Goal: Information Seeking & Learning: Compare options

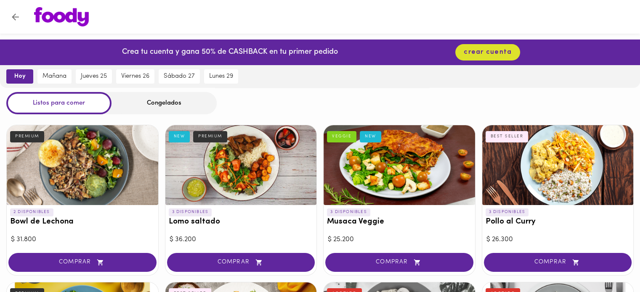
click at [92, 185] on div at bounding box center [82, 165] width 151 height 80
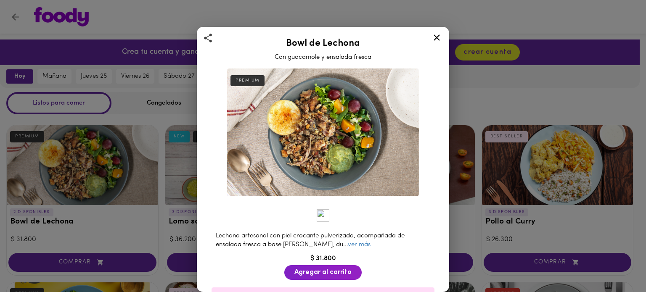
click at [437, 34] on icon at bounding box center [436, 37] width 11 height 11
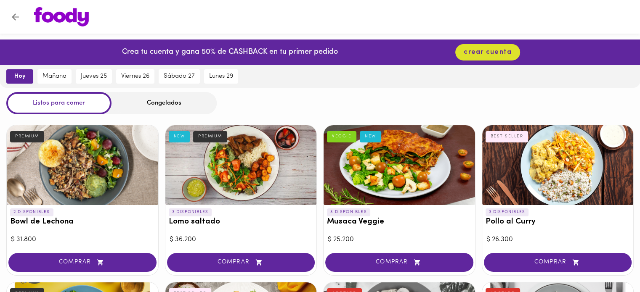
click at [411, 158] on div at bounding box center [398, 165] width 151 height 80
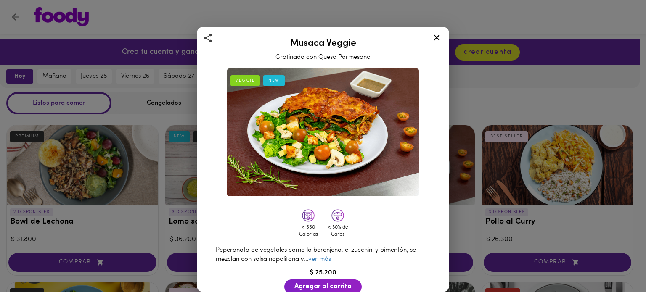
click at [521, 99] on div "Musaca Veggie Gratinada con Queso Parmesano VEGGIE NEW < 550 Calorías < 30% de …" at bounding box center [323, 146] width 646 height 292
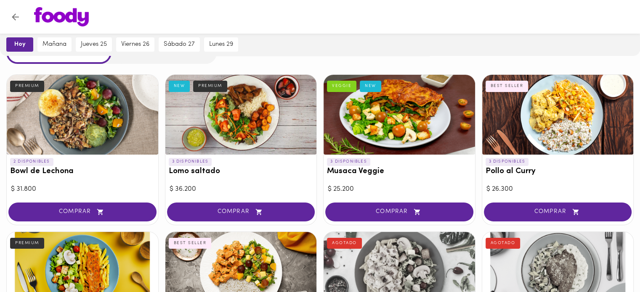
scroll to position [50, 0]
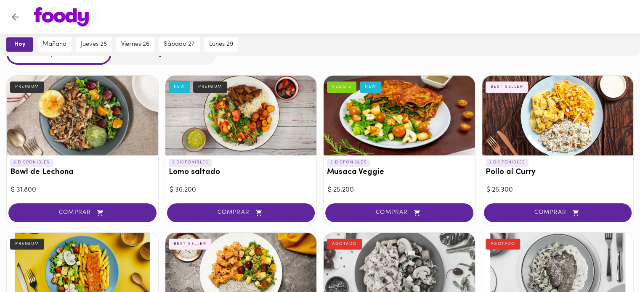
click at [552, 142] on div at bounding box center [557, 116] width 151 height 80
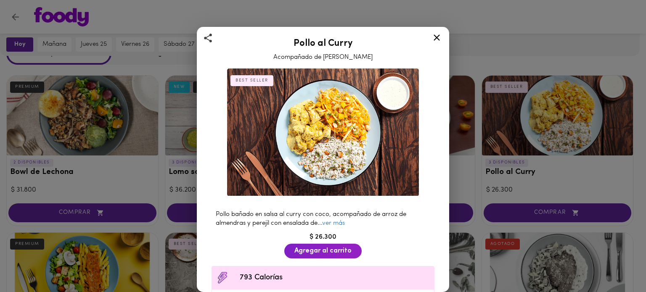
click at [557, 117] on div "Pollo al Curry Acompañado de Arroz Pilaf BEST SELLER Pollo bañado en salsa al c…" at bounding box center [323, 146] width 646 height 292
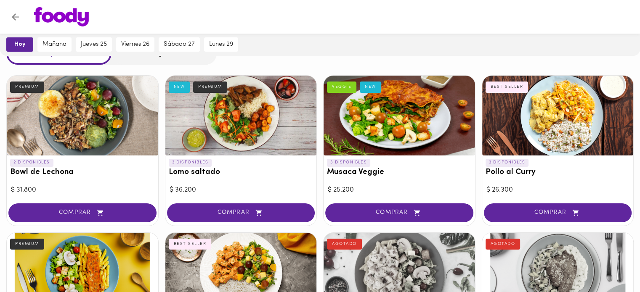
click at [257, 127] on div at bounding box center [240, 116] width 151 height 80
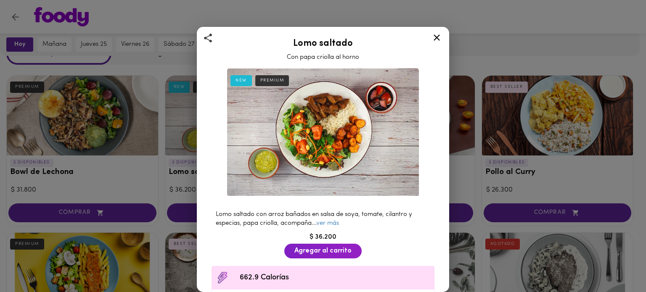
click at [484, 46] on div "Lomo saltado Con papa criolla al horno NEW PREMIUM Lomo saltado con arroz bañad…" at bounding box center [323, 146] width 646 height 292
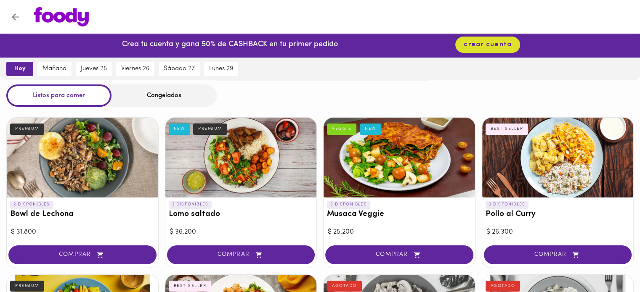
scroll to position [7, 0]
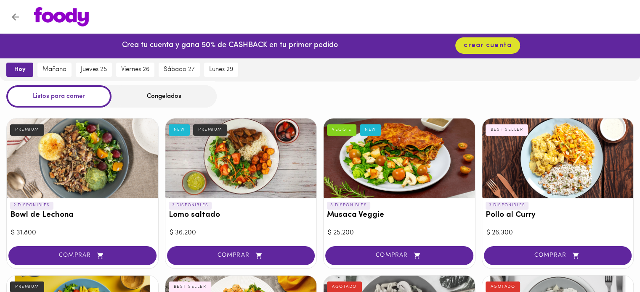
click at [383, 178] on div at bounding box center [398, 159] width 151 height 80
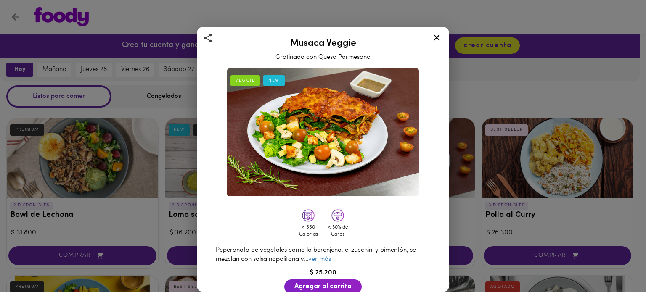
click at [273, 80] on div "NEW" at bounding box center [273, 80] width 21 height 11
click at [243, 77] on div "VEGGIE" at bounding box center [244, 80] width 29 height 11
click at [434, 37] on icon at bounding box center [436, 37] width 11 height 11
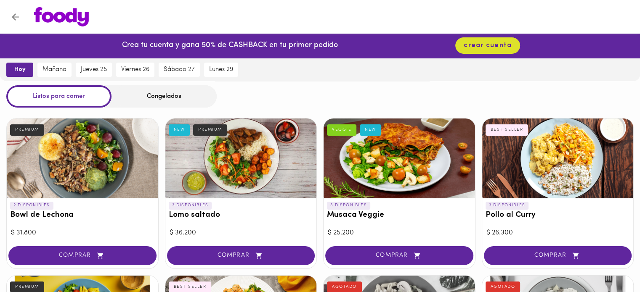
click at [205, 173] on div at bounding box center [240, 159] width 151 height 80
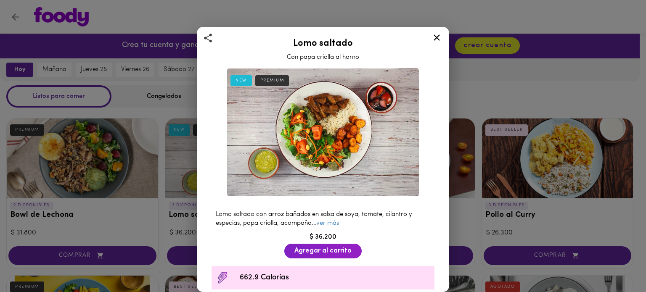
click at [436, 39] on icon at bounding box center [437, 37] width 6 height 6
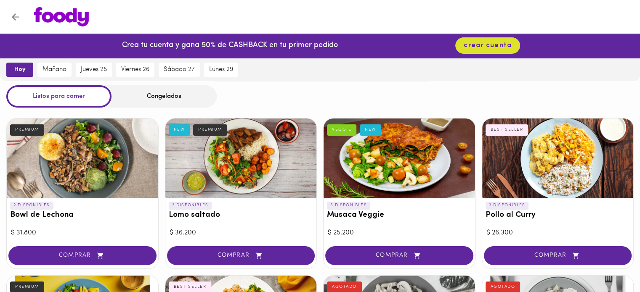
click at [91, 162] on div at bounding box center [82, 159] width 151 height 80
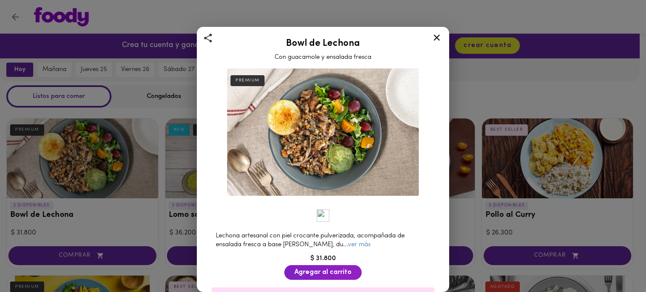
click at [434, 38] on icon at bounding box center [436, 37] width 11 height 11
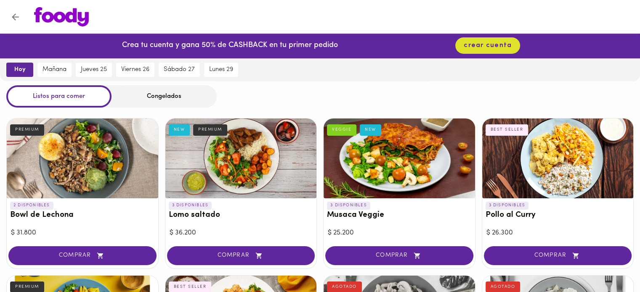
click at [267, 170] on div at bounding box center [240, 159] width 151 height 80
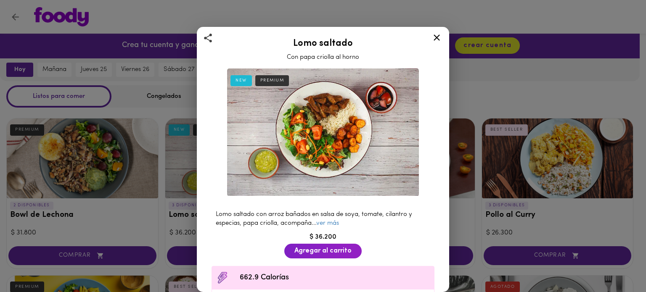
click at [434, 41] on icon at bounding box center [436, 37] width 11 height 11
